Goal: Ask a question: Seek information or help from site administrators or community

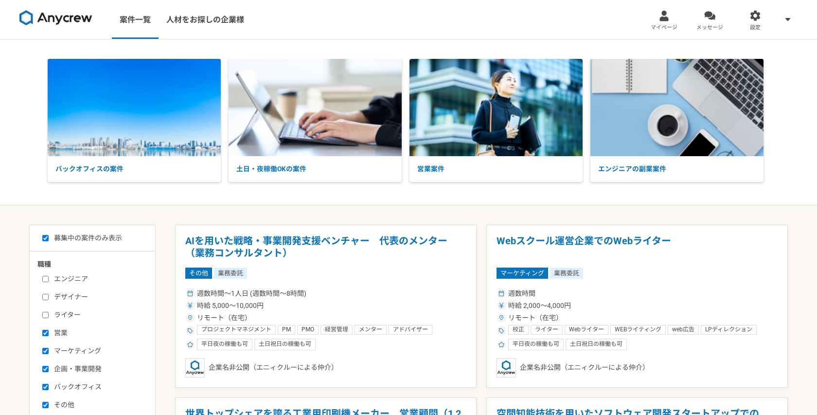
select select "1"
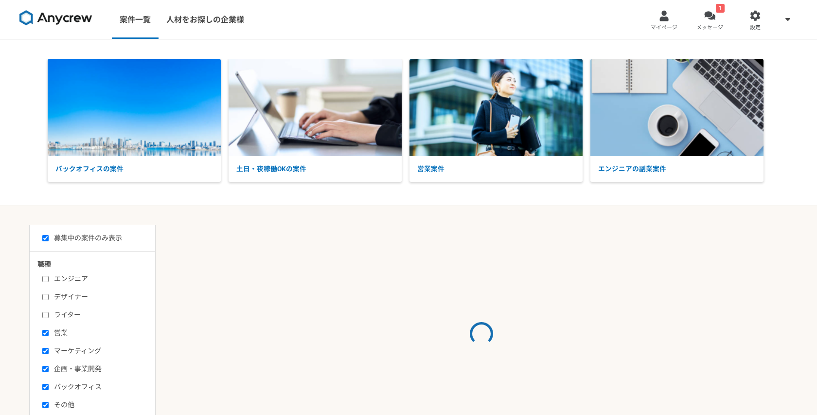
select select "1"
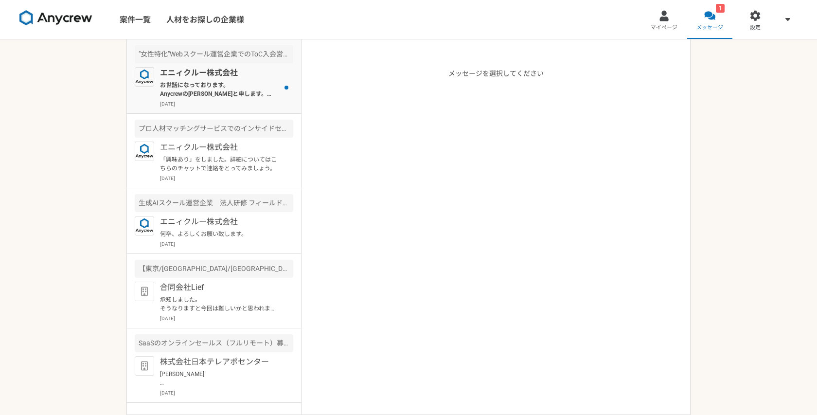
click at [230, 81] on p "お世話になっております。 Anycrewの[PERSON_NAME]と申します。 ご経歴を拝見させていただき、お声がけさせていただきましたが、こちらの案件の応…" at bounding box center [220, 90] width 120 height 18
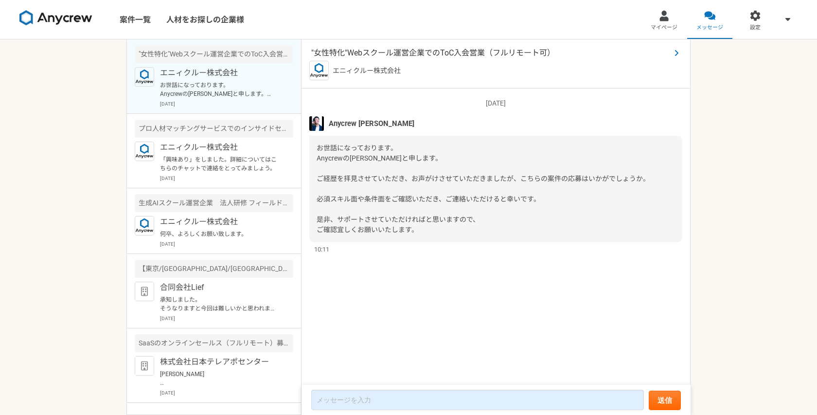
click at [392, 55] on span ""女性特化"Webスクール運営企業でのToC入会営業（フルリモート可）" at bounding box center [490, 53] width 359 height 12
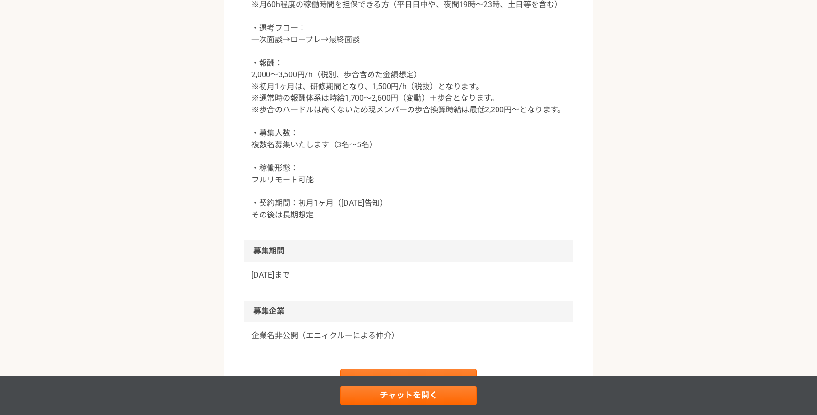
scroll to position [1080, 0]
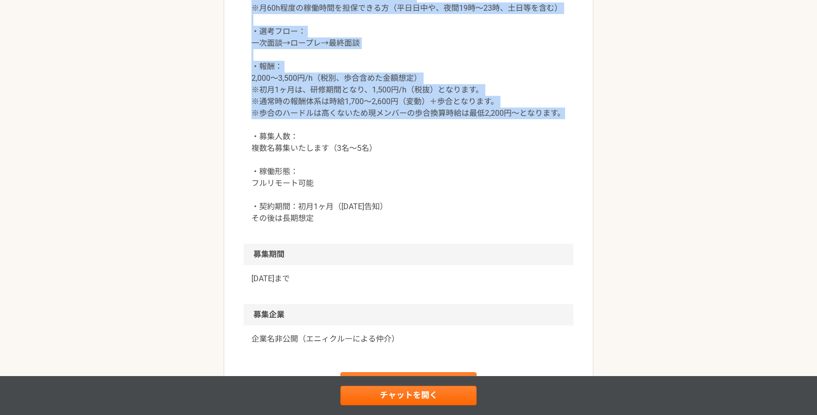
drag, startPoint x: 250, startPoint y: 69, endPoint x: 581, endPoint y: 209, distance: 359.3
copy p "条件面 ・稼働量：週2〜3日程度 ※オンライン面談以外の業務は夜間・休日も可 ※月60h程度の稼働時間を担保できる方（平日日中や、夜間19時〜23時、土日等を…"
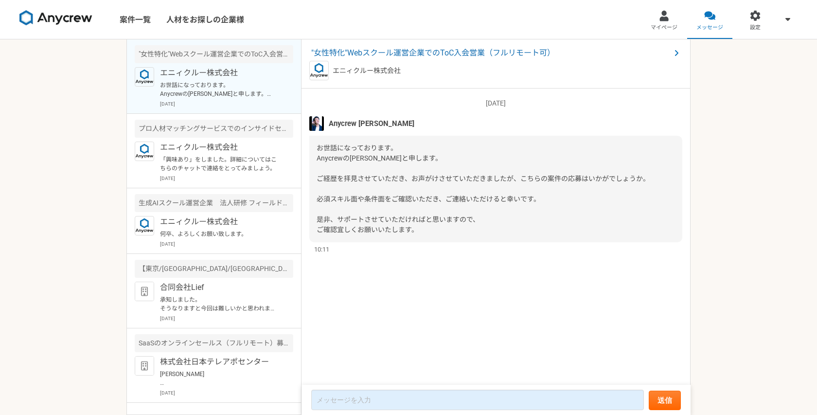
click at [383, 386] on form "送信" at bounding box center [496, 400] width 389 height 30
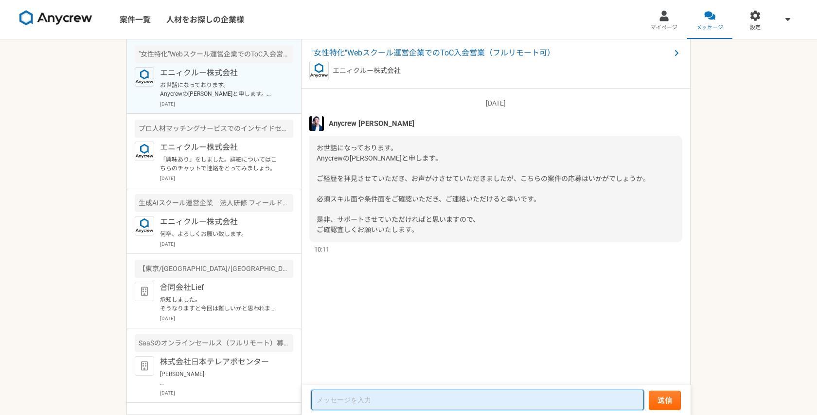
click at [377, 397] on textarea at bounding box center [477, 400] width 333 height 20
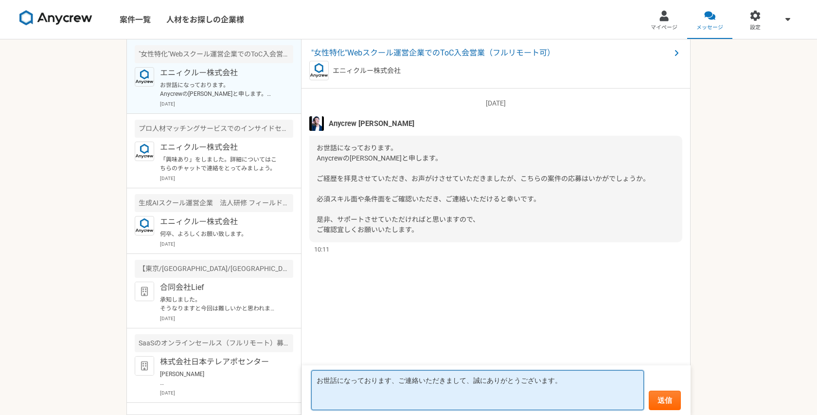
paste textarea "条件面 ・稼働量：週2〜3日程度 ※オンライン面談以外の業務は夜間・休日も可 ※月60h程度の稼働時間を担保できる方（平日日中や、夜間19時〜23時、土日等を…"
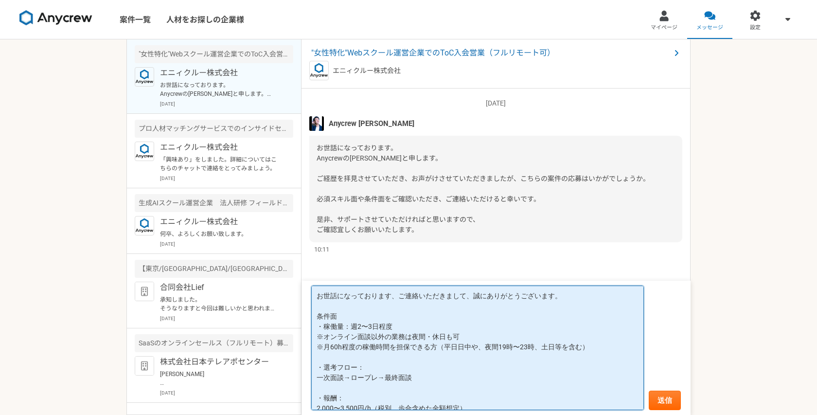
click at [564, 300] on textarea "お世話になっております、ご連絡いただきまして、誠にありがとうございます。 条件面 ・稼働量：週2〜3日程度 ※オンライン面談以外の業務は夜間・休日も可 ※月6…" at bounding box center [477, 347] width 333 height 124
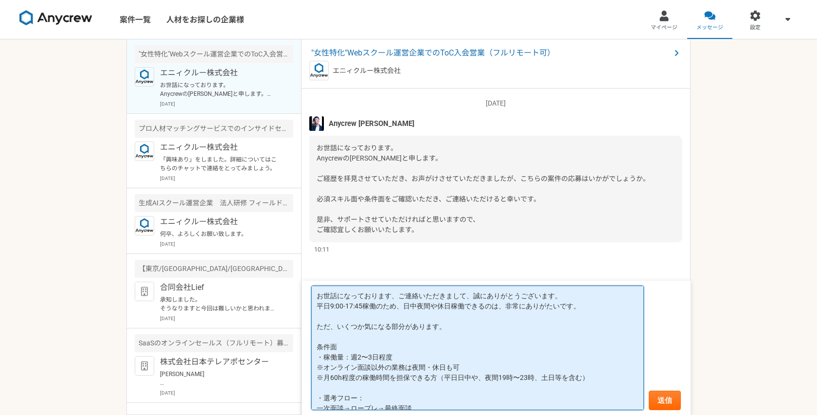
drag, startPoint x: 338, startPoint y: 326, endPoint x: 429, endPoint y: 333, distance: 92.2
click at [429, 333] on textarea "お世話になっております、ご連絡いただきまして、誠にありがとうございます。 平日9:00-17:45稼働のため、日中夜間や休日稼働できるのは、非常にありがたいで…" at bounding box center [477, 347] width 333 height 124
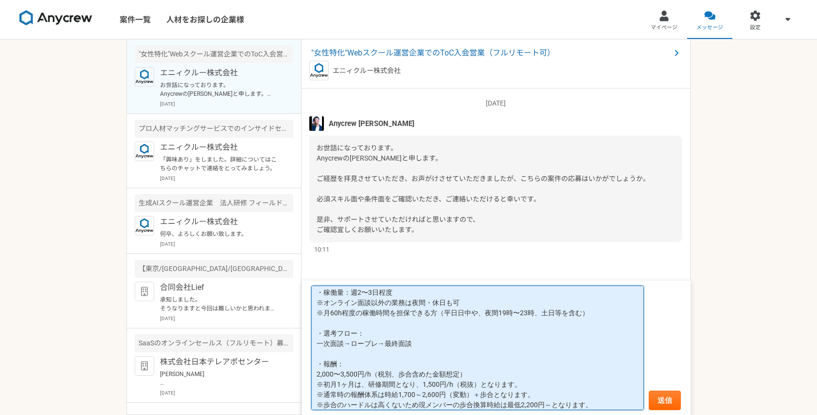
scroll to position [59, 0]
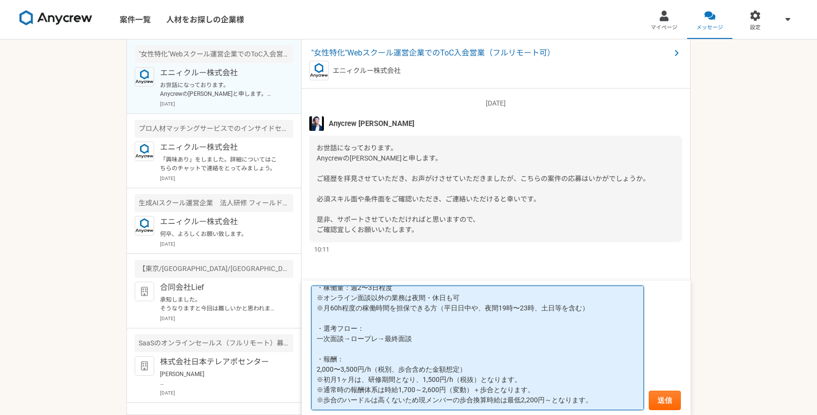
drag, startPoint x: 317, startPoint y: 336, endPoint x: 480, endPoint y: 427, distance: 187.5
click at [480, 414] on html "案件一覧 人材をお探しの企業様 マイページ メッセージ 設定 "女性特化"Webスクール運営企業でのToC入会営業（フルリモート可） エニィクルー株式会社 お…" at bounding box center [408, 213] width 817 height 427
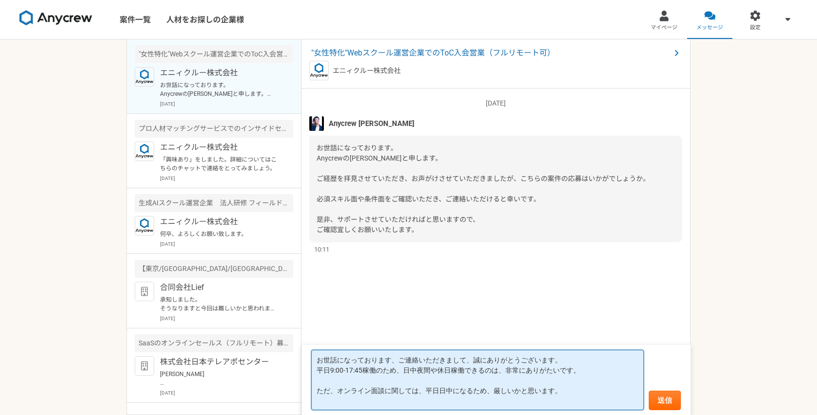
scroll to position [0, 0]
click at [483, 393] on textarea "お世話になっております、ご連絡いただきまして、誠にありがとうございます。 平日9:00-17:45稼働のため、日中夜間や休日稼働できるのは、非常にありがたいで…" at bounding box center [477, 380] width 333 height 60
click at [333, 390] on textarea "お世話になっております、ご連絡いただきまして、誠にありがとうございます。 平日9:00-17:45稼働のため、日中夜間や休日稼働できるのは、非常にありがたいで…" at bounding box center [477, 380] width 333 height 60
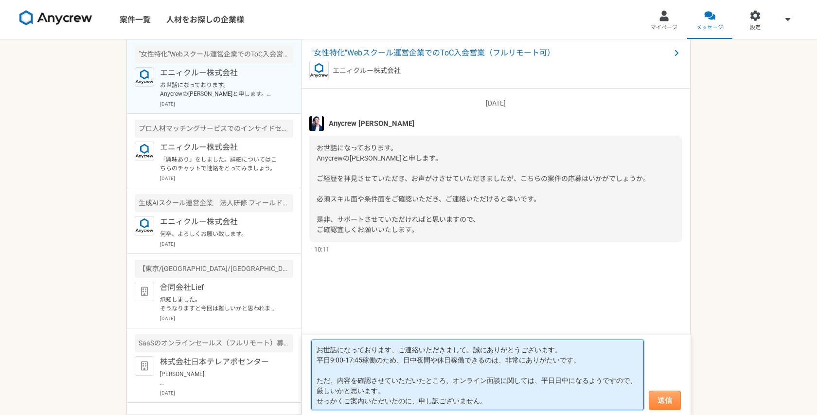
type textarea "お世話になっております、ご連絡いただきまして、誠にありがとうございます。 平日9:00-17:45稼働のため、日中夜間や休日稼働できるのは、非常にありがたいで…"
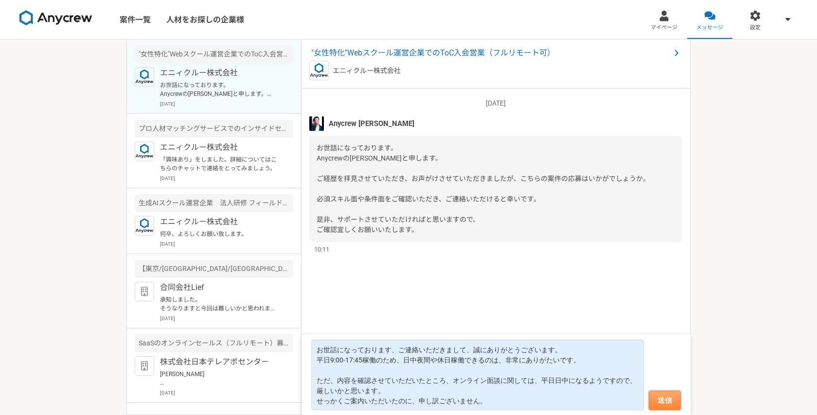
click at [656, 402] on button "送信" at bounding box center [665, 400] width 32 height 19
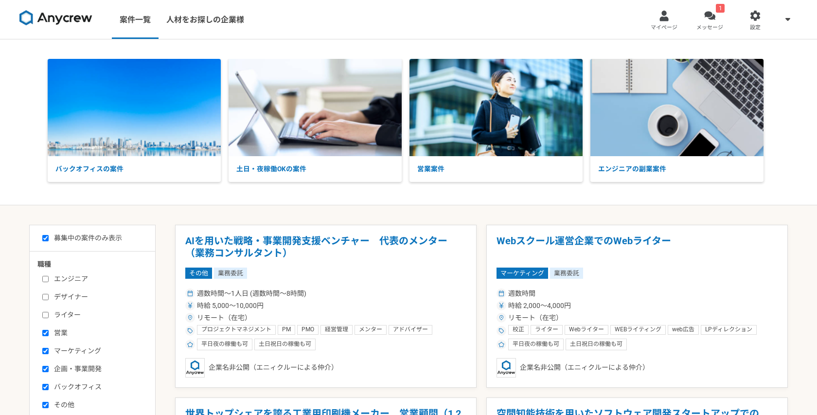
select select "1"
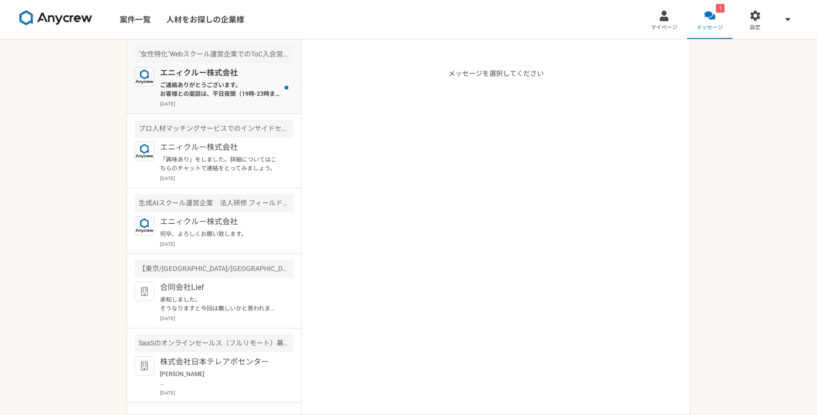
click at [202, 79] on div "エニィクルー株式会社 ご連絡ありがとうございます。 お客様との面談は、平日夜間（19時-23時まで）または土日や祝日も可能ですがいかがでしょうか？ 下記のよう…" at bounding box center [226, 87] width 133 height 40
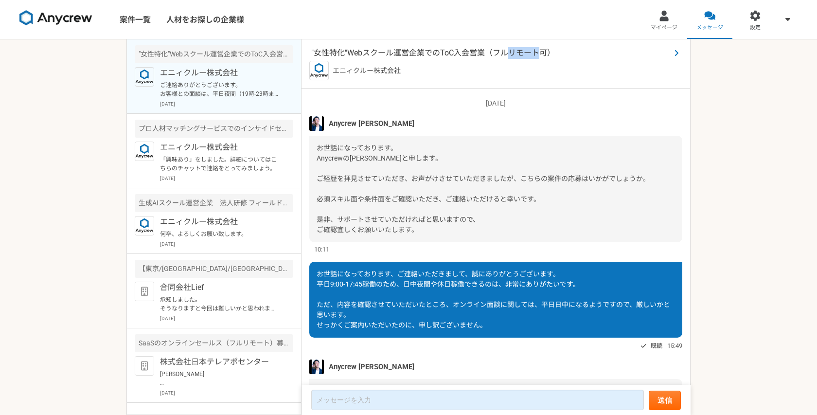
click at [488, 53] on span ""女性特化"Webスクール運営企業でのToC入会営業（フルリモート可）" at bounding box center [490, 53] width 359 height 12
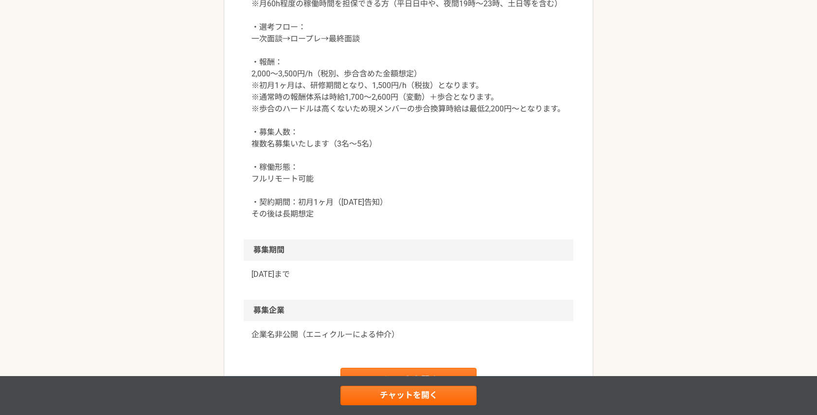
scroll to position [1100, 0]
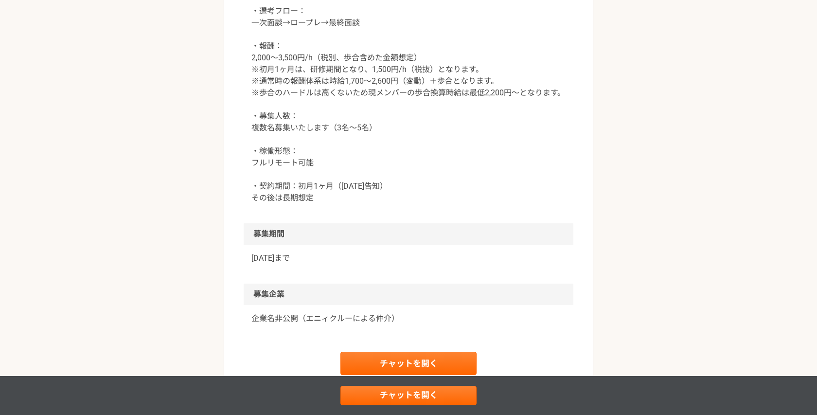
click at [385, 71] on p "条件面 ・稼働量：週2〜3日程度 ※オンライン面談以外の業務は夜間・休日も可 ※月60h程度の稼働時間を担保できる方（平日日中や、夜間19時〜23時、土日等を…" at bounding box center [408, 75] width 314 height 257
copy p "※オンライン面談以外の業務は夜間・休日も可"
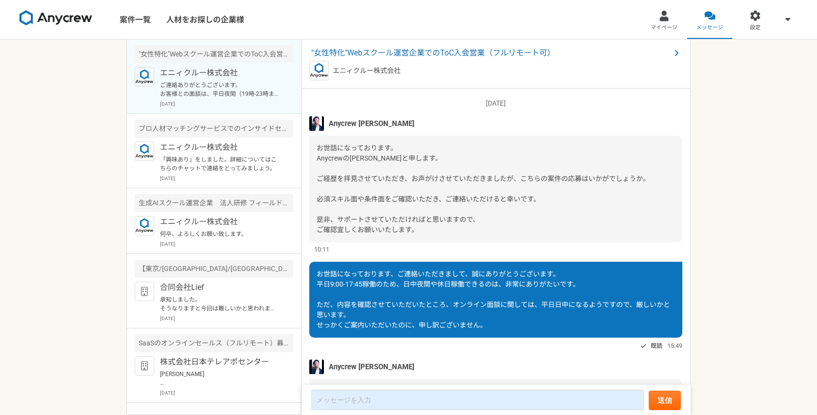
scroll to position [110, 0]
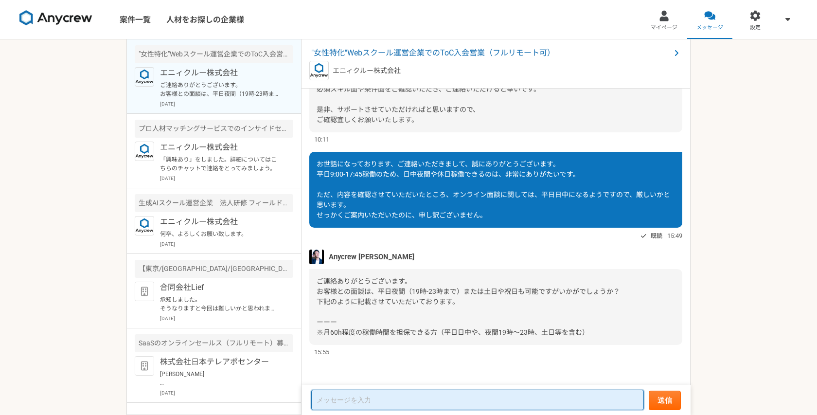
click at [407, 395] on textarea at bounding box center [477, 400] width 333 height 20
paste textarea "※オンライン面談以外の業務は夜間・休日も可"
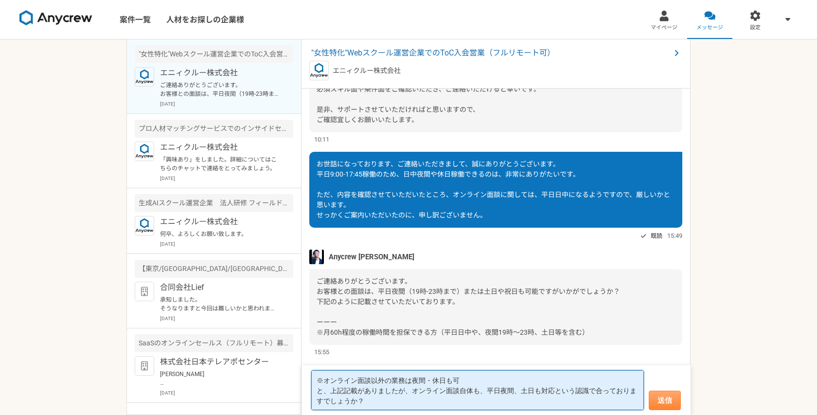
type textarea "※オンライン面談以外の業務は夜間・休日も可 と、上記記載がありましたが、オンライン面談自体も、平日夜間、土日も対応という認識で合っておりますでしょうか？"
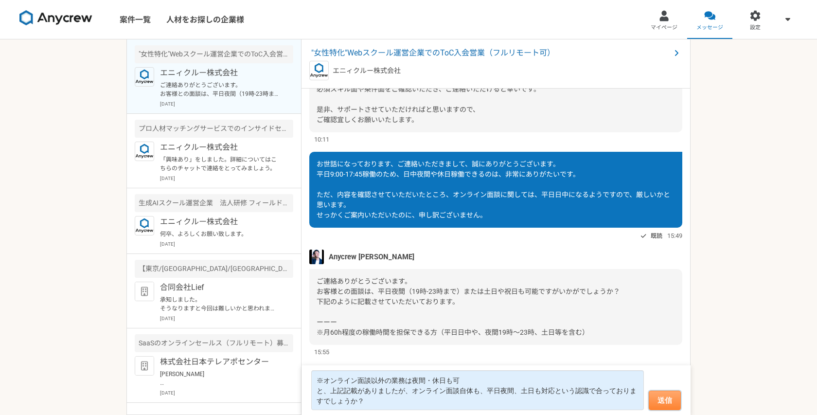
click at [662, 398] on button "送信" at bounding box center [665, 400] width 32 height 19
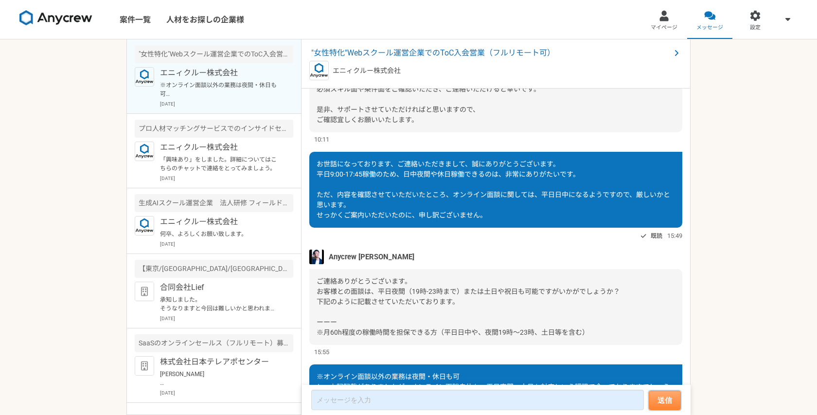
scroll to position [175, 0]
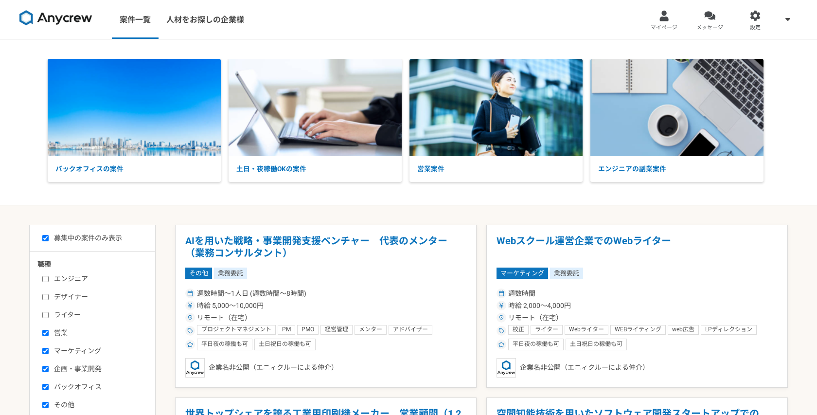
select select "1"
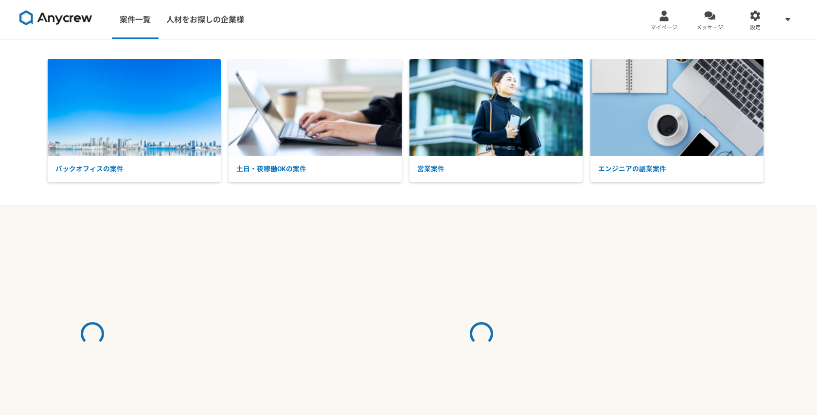
select select "1"
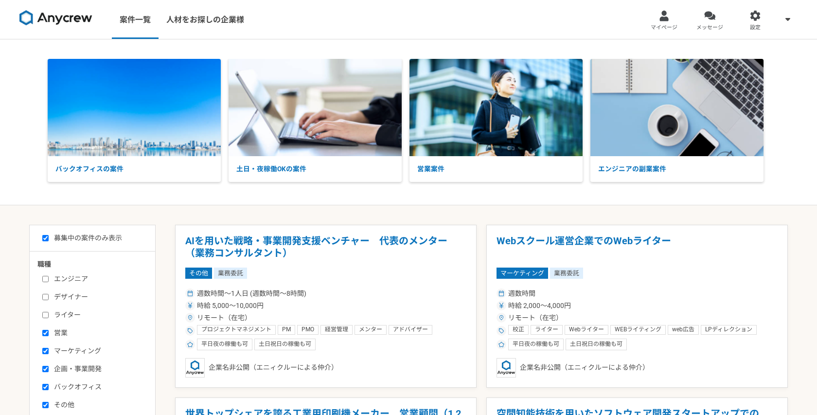
select select "1"
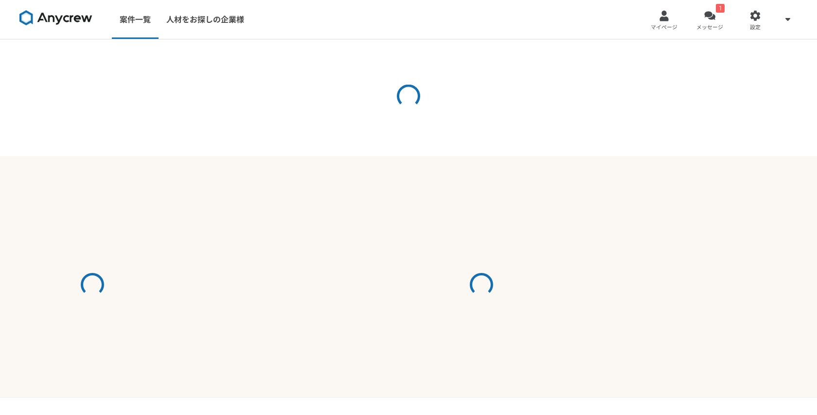
select select "1"
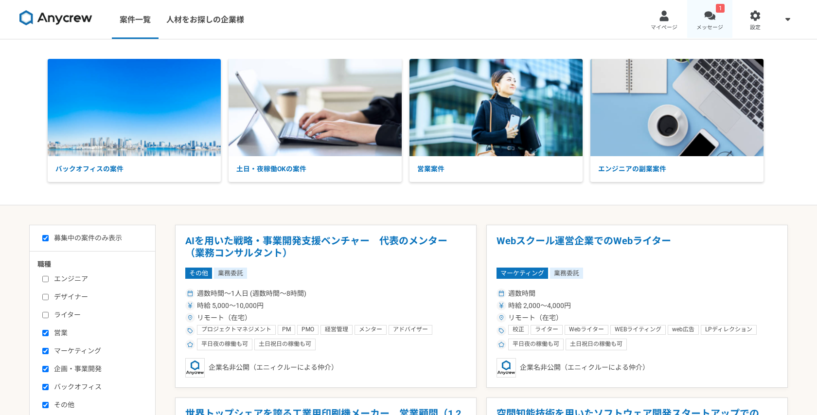
click at [710, 25] on span "メッセージ" at bounding box center [709, 28] width 27 height 8
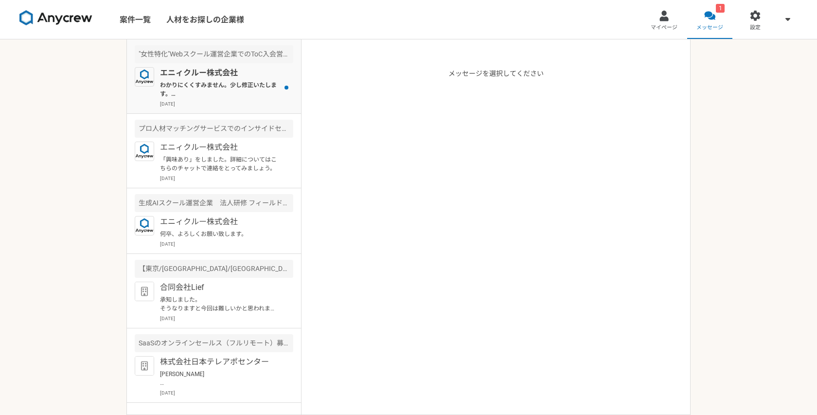
click at [253, 102] on p "[DATE]" at bounding box center [226, 103] width 133 height 7
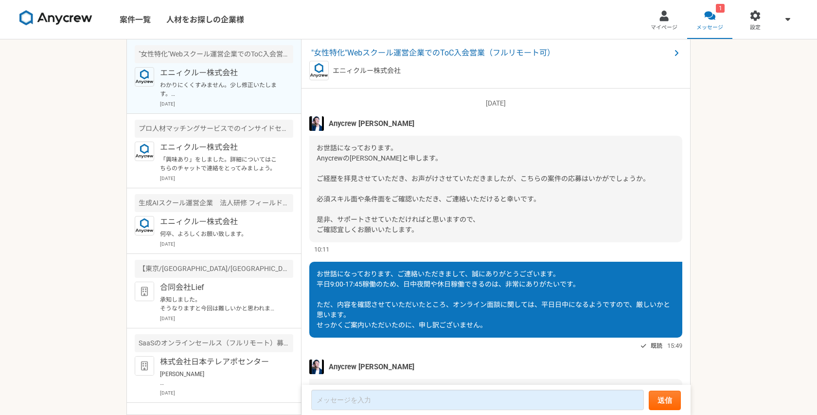
scroll to position [261, 0]
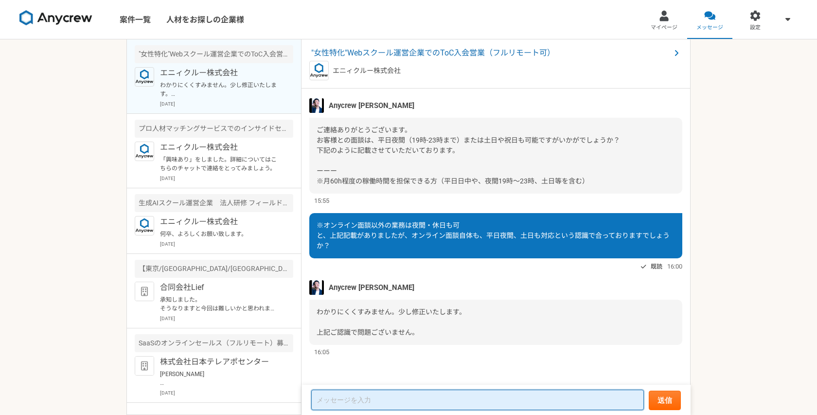
click at [345, 399] on textarea at bounding box center [477, 400] width 333 height 20
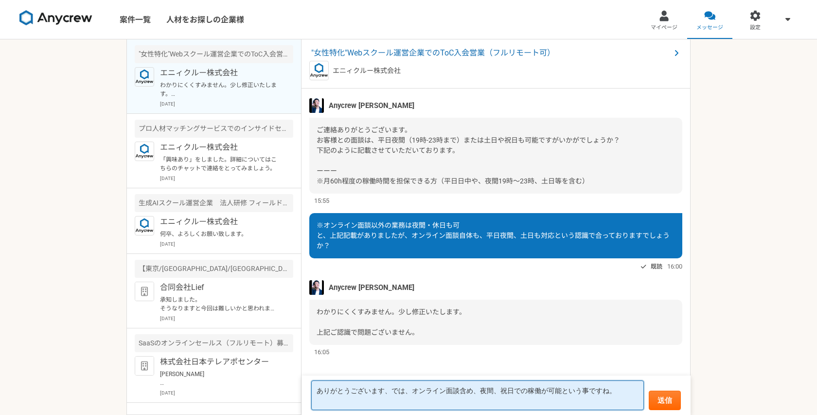
type textarea "ありがとうございます、では、オンライン面談含め、夜間、祝日での稼働が可能という事ですね。"
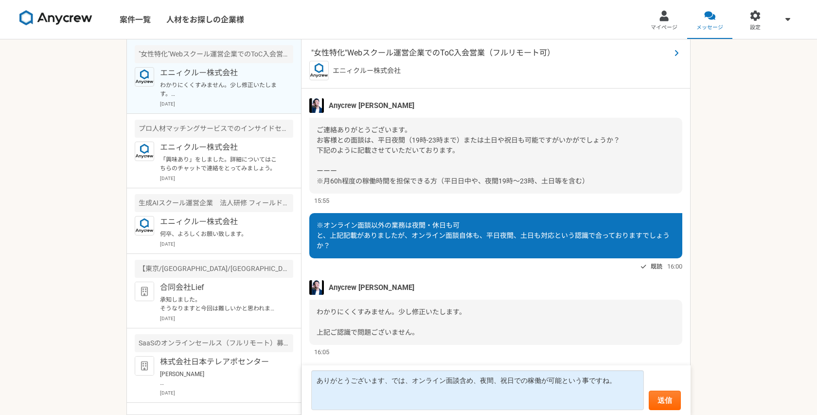
click at [449, 56] on span ""女性特化"Webスクール運営企業でのToC入会営業（フルリモート可）" at bounding box center [490, 53] width 359 height 12
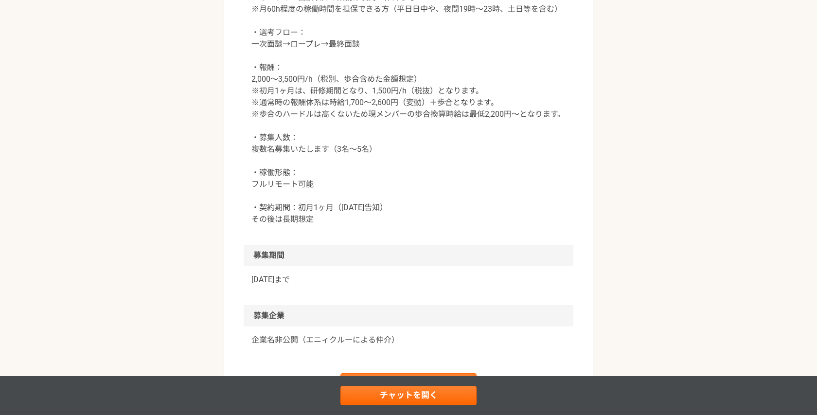
scroll to position [1081, 0]
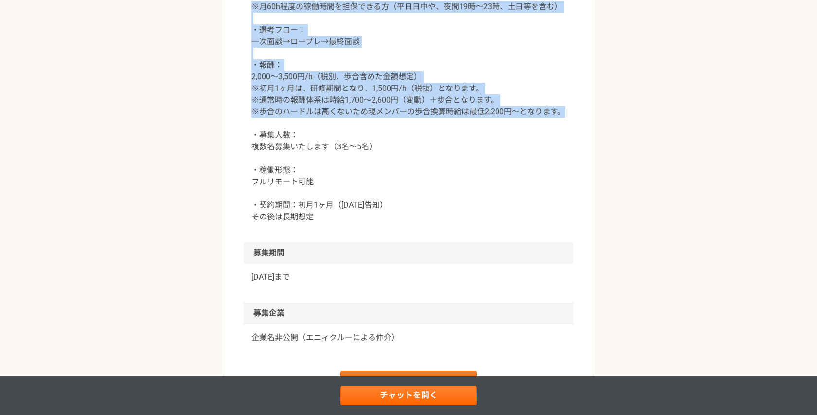
drag, startPoint x: 566, startPoint y: 205, endPoint x: 253, endPoint y: 98, distance: 329.9
click at [253, 98] on div "条件面 ・稼働量：週2〜3日程度 ※オンライン面談以外の業務は夜間・休日も可 ※月60h程度の稼働時間を担保できる方（平日日中や、夜間19時〜23時、土日等を…" at bounding box center [409, 100] width 330 height 284
copy p "※月60h程度の稼働時間を担保できる方（平日日中や、夜間19時〜23時、土日等を含む） ・選考フロー： 一次面談→ロープレ→最終面談 ・報酬： 2,000〜3…"
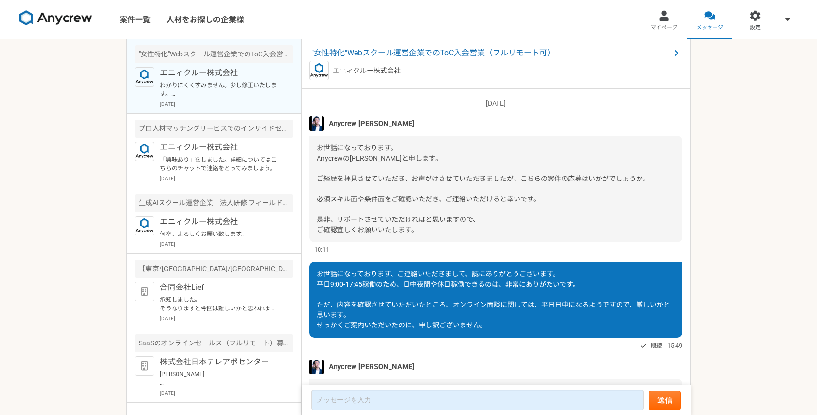
scroll to position [261, 0]
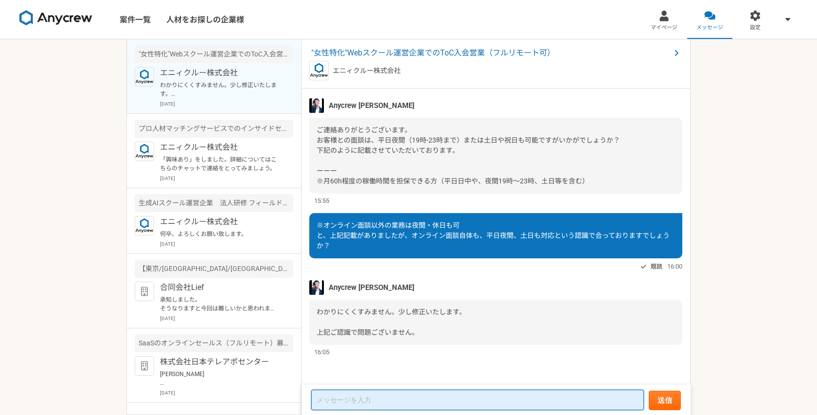
click at [361, 394] on textarea at bounding box center [477, 400] width 333 height 20
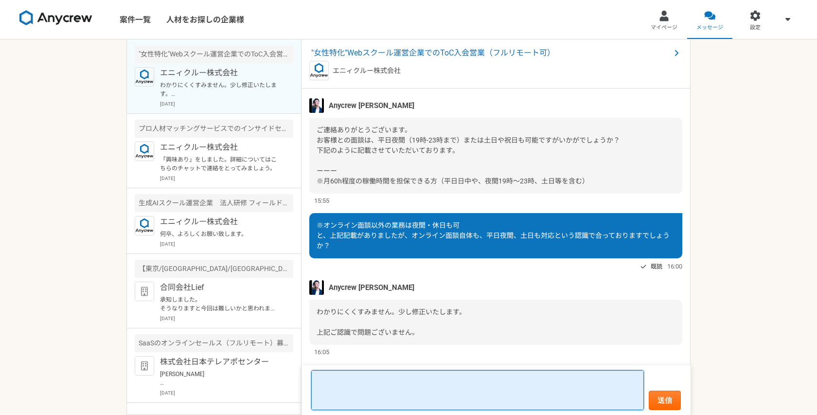
paste textarea "※月60h程度の稼働時間を担保できる方（平日日中や、夜間19時〜23時、土日等を含む） ・選考フロー： 一次面談→ロープレ→最終面談 ・報酬： 2,000〜3…"
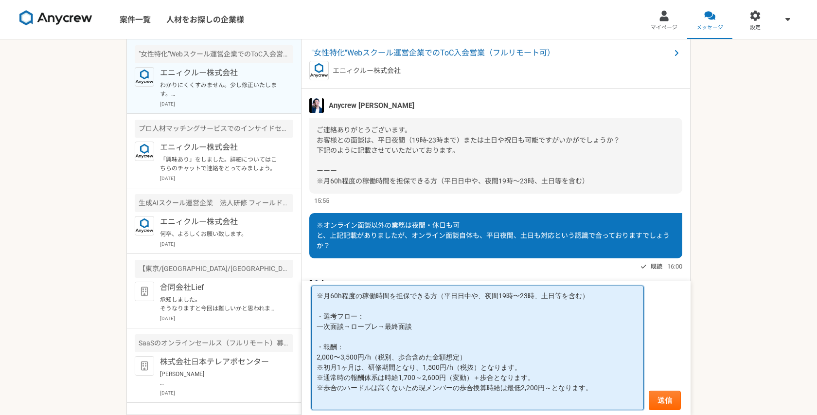
click at [376, 293] on textarea "※月60h程度の稼働時間を担保できる方（平日日中や、夜間19時〜23時、土日等を含む） ・選考フロー： 一次面談→ロープレ→最終面談 ・報酬： 2,000〜3…" at bounding box center [477, 347] width 333 height 124
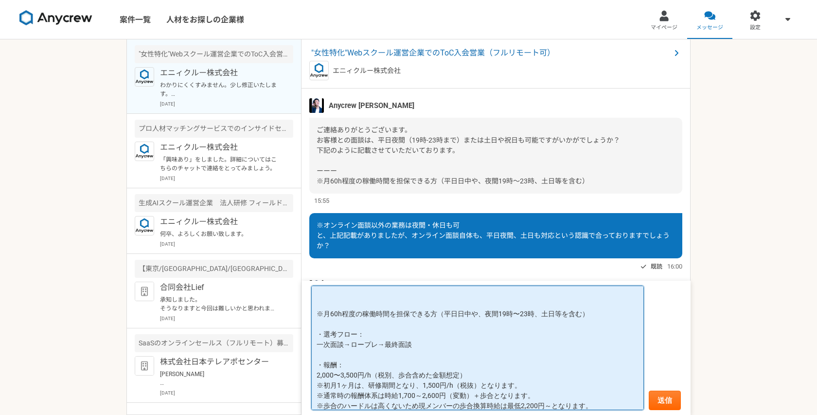
scroll to position [0, 0]
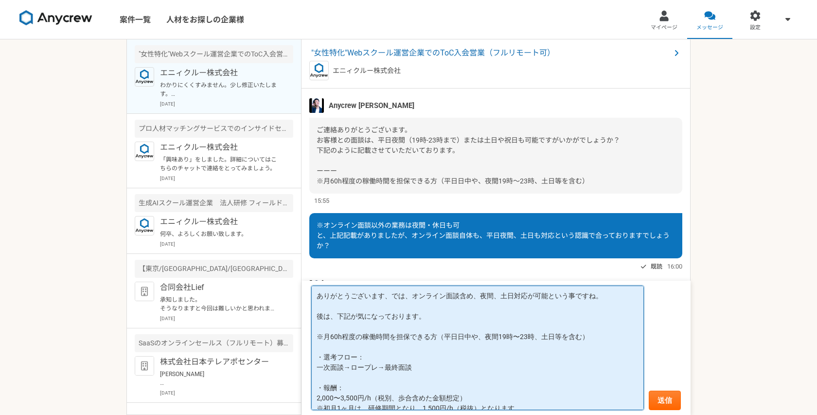
click at [594, 336] on textarea "ありがとうございます、では、オンライン面談含め、夜間、土日対応が可能という事ですね。 後は、下記が気になっております。 ※月60h程度の稼働時間を担保できる方…" at bounding box center [477, 347] width 333 height 124
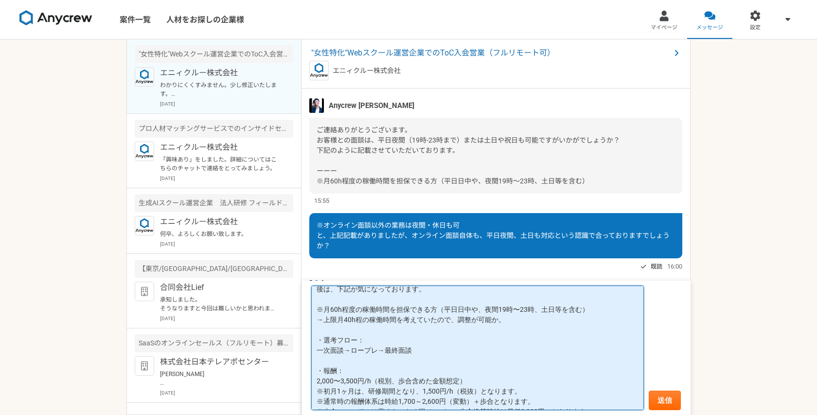
scroll to position [39, 0]
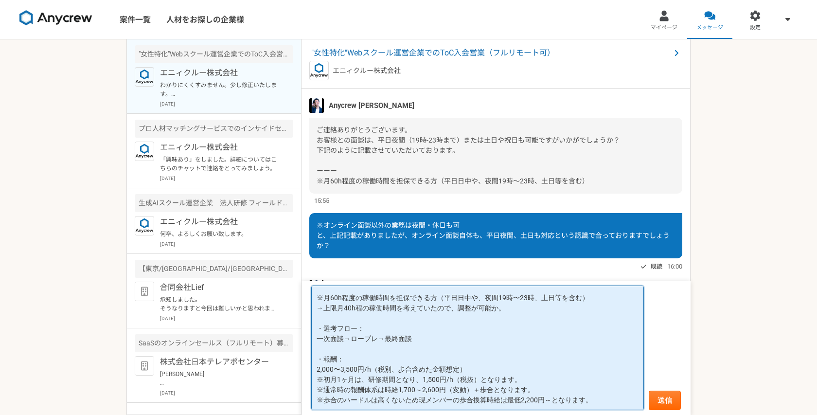
drag, startPoint x: 432, startPoint y: 334, endPoint x: 317, endPoint y: 329, distance: 114.9
click at [317, 329] on textarea "ありがとうございます、では、オンライン面談含め、夜間、土日対応が可能という事ですね。 後は、下記が気になっております。 ※月60h程度の稼働時間を担保できる方…" at bounding box center [477, 347] width 333 height 124
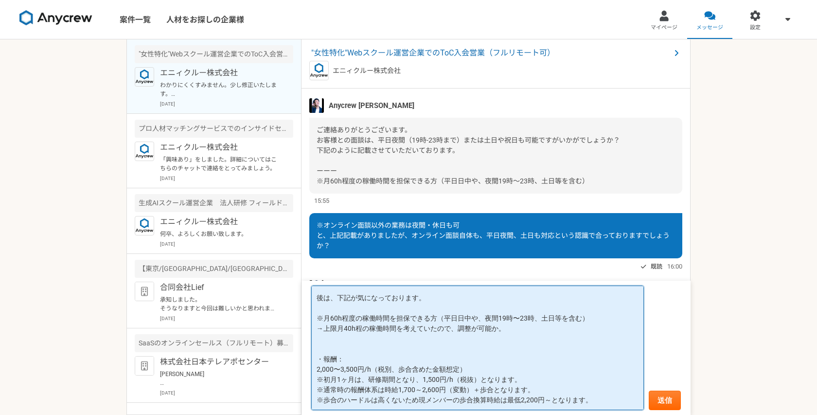
scroll to position [18, 0]
click at [591, 399] on textarea "ありがとうございます、では、オンライン面談含め、夜間、土日対応が可能という事ですね。 後は、下記が気になっております。 ※月60h程度の稼働時間を担保できる方…" at bounding box center [477, 347] width 333 height 124
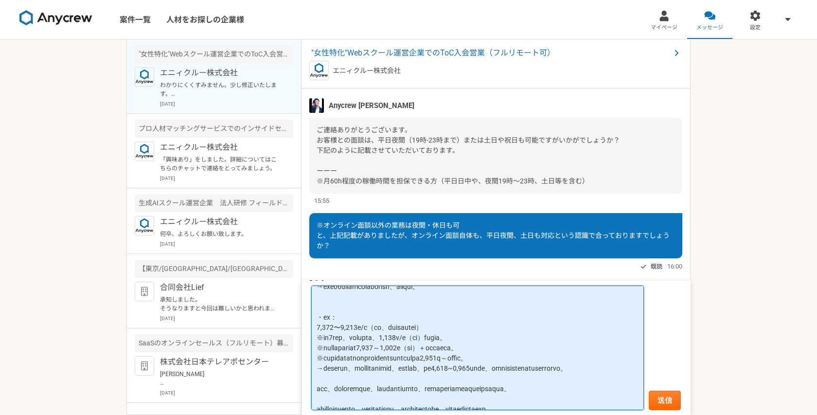
scroll to position [100, 0]
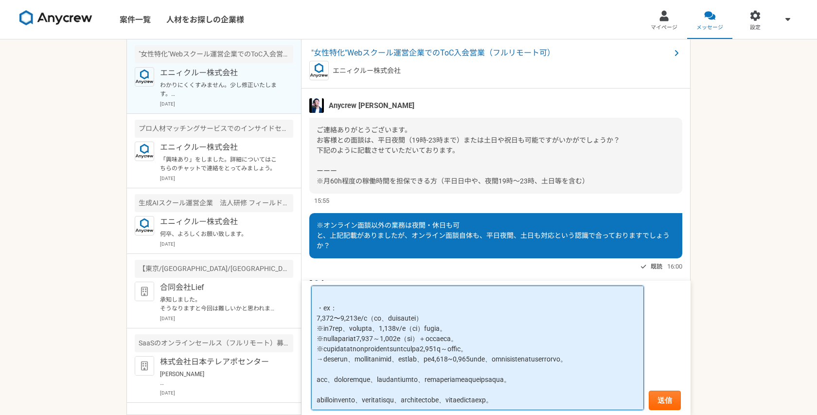
click at [466, 347] on textarea at bounding box center [477, 347] width 333 height 124
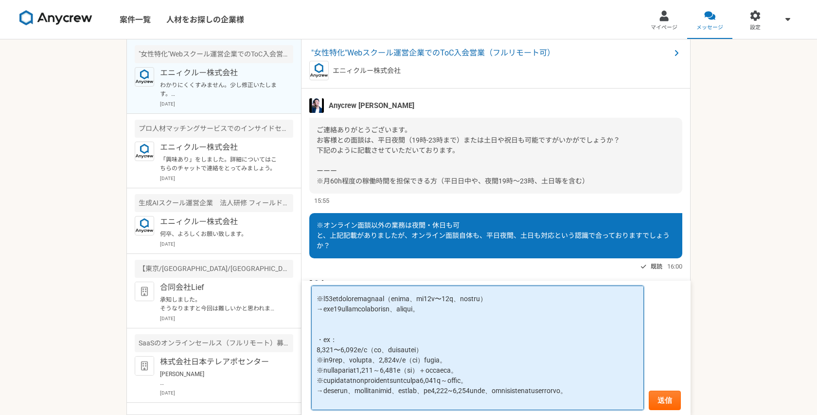
scroll to position [0, 0]
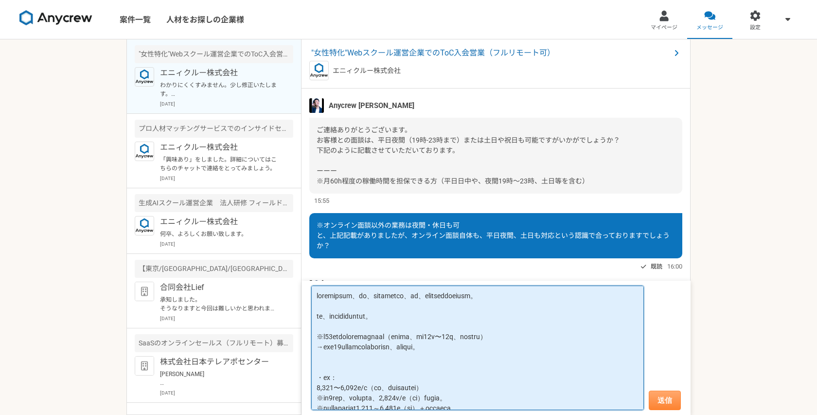
type textarea "ありがとうございます、では、オンライン面談含め、夜間、土日対応が可能という事ですね。 後は、下記が気になっております。 ※月60h程度の稼働時間を担保できる方…"
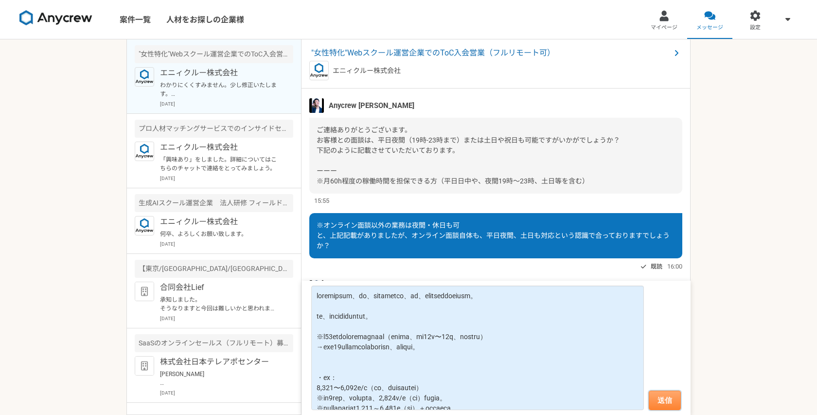
click at [654, 396] on button "送信" at bounding box center [665, 400] width 32 height 19
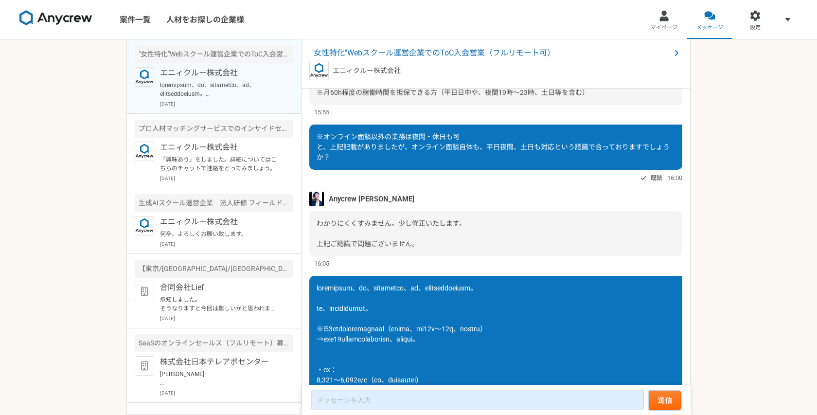
scroll to position [348, 0]
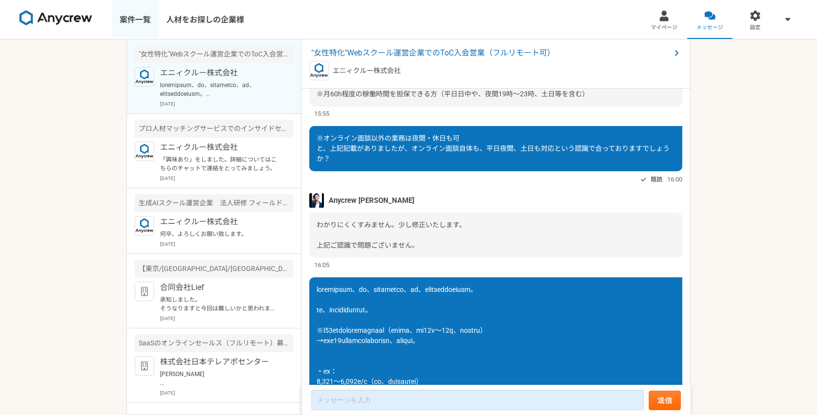
click at [123, 27] on link "案件一覧" at bounding box center [135, 19] width 47 height 39
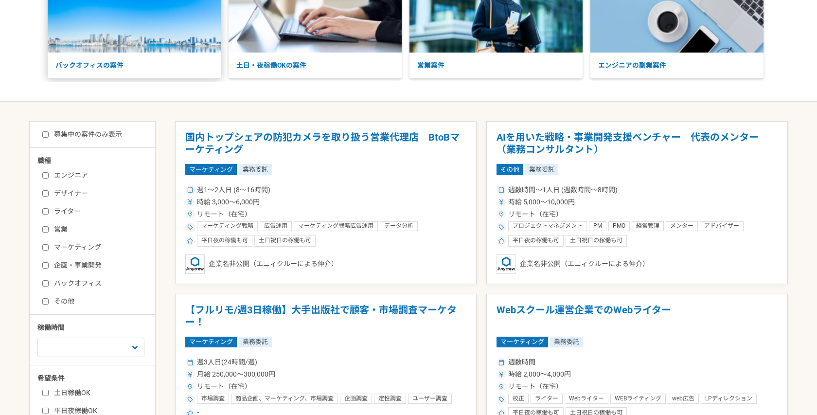
scroll to position [108, 0]
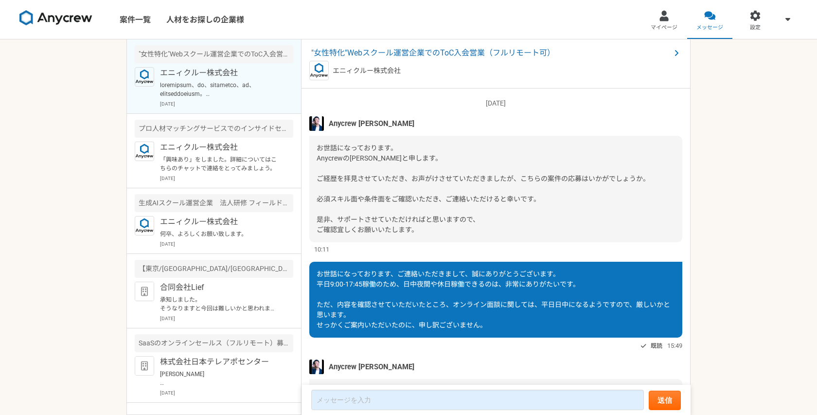
scroll to position [510, 0]
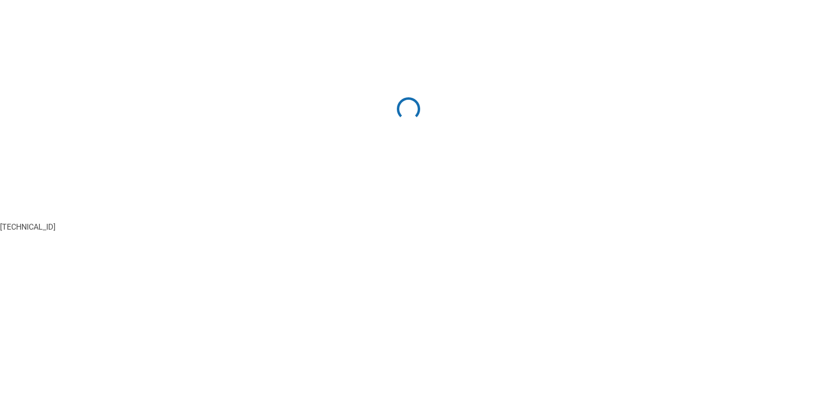
select select "1"
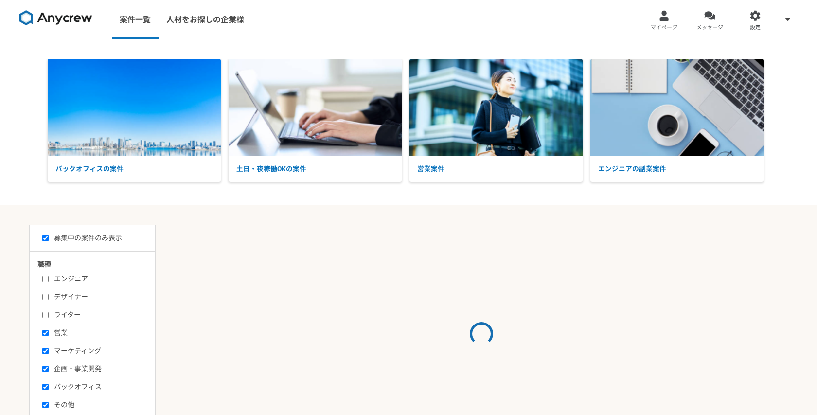
select select "1"
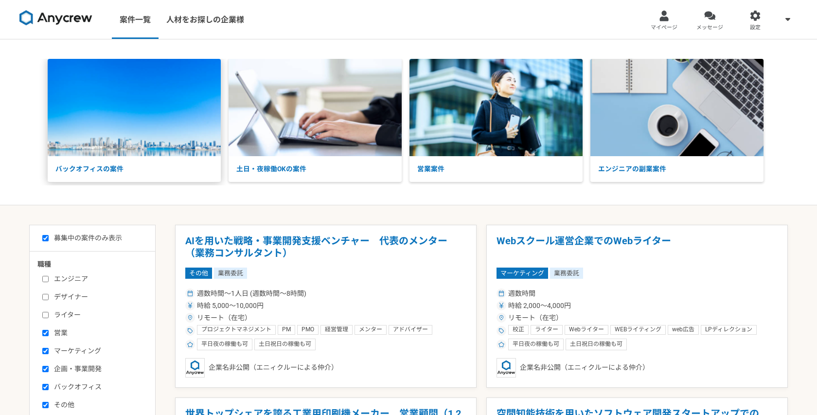
click at [135, 158] on p "バックオフィスの案件" at bounding box center [134, 169] width 173 height 26
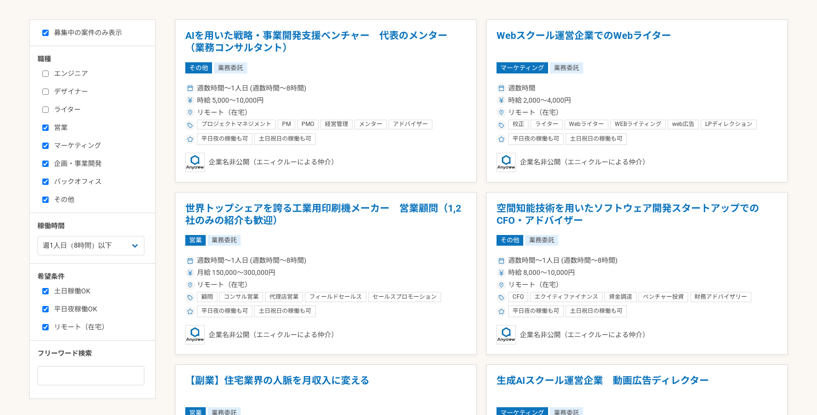
scroll to position [206, 0]
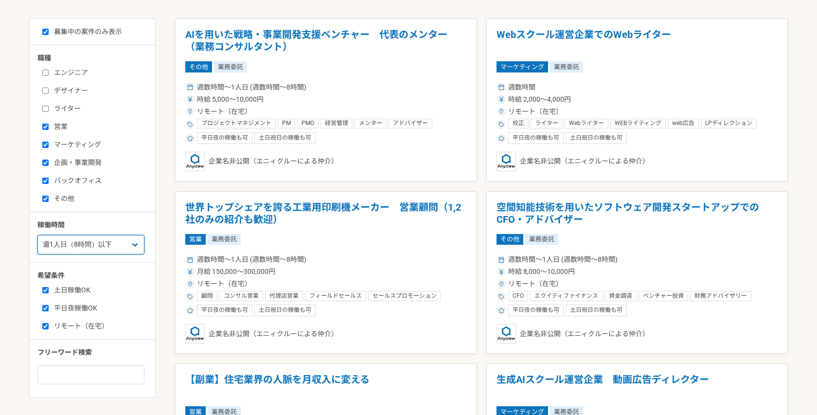
click at [141, 249] on select "週1人日（8時間）以下 週2人日（16時間）以下 週3人日（24時間）以下 週4人日（32時間）以下 週5人日（40時間）以下" at bounding box center [90, 244] width 107 height 19
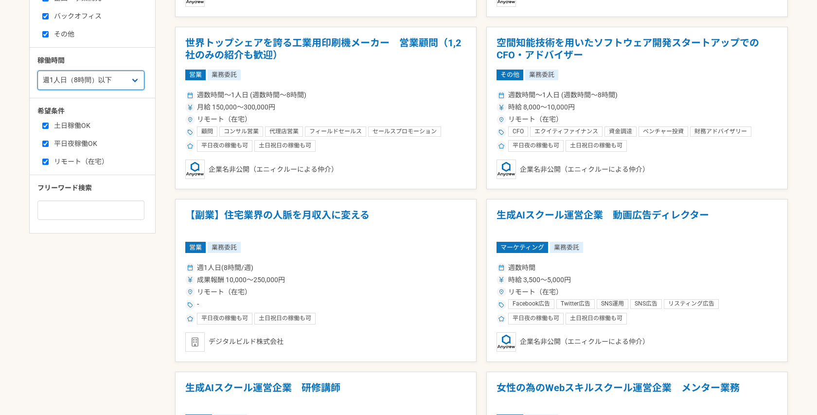
scroll to position [373, 0]
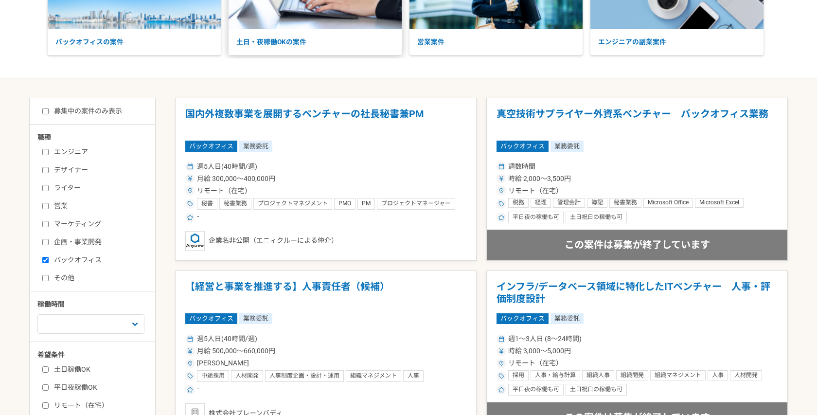
scroll to position [142, 0]
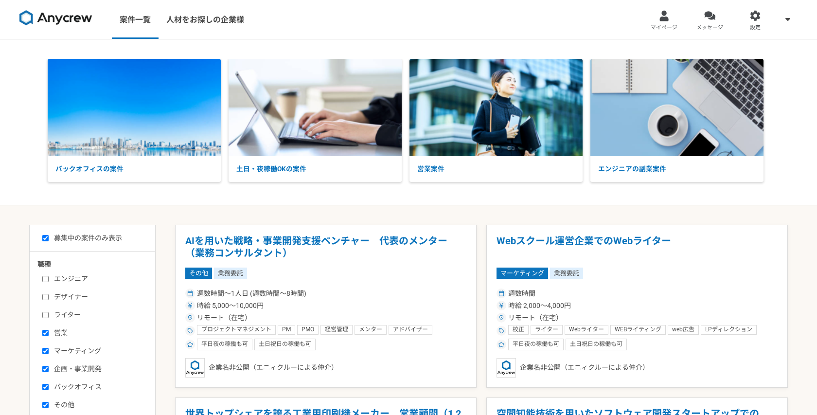
select select "1"
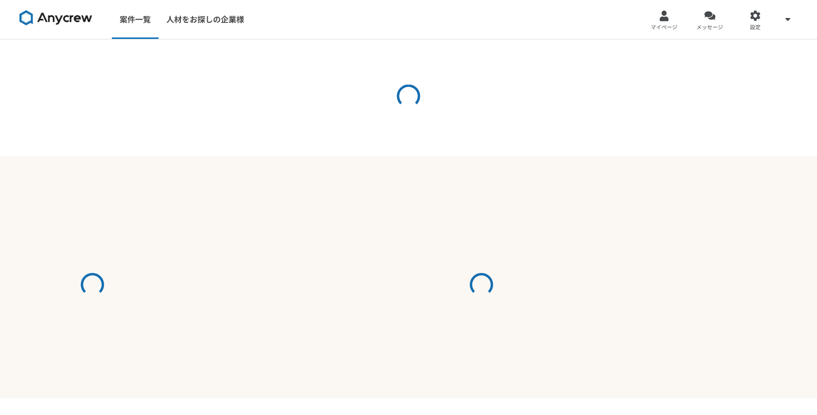
select select "1"
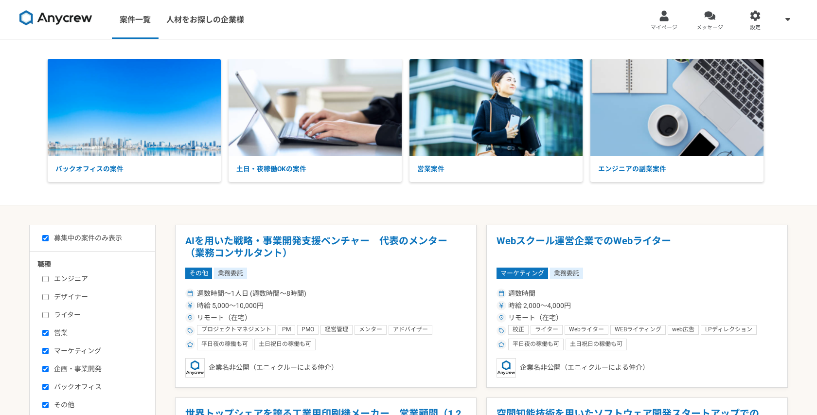
select select "1"
